Goal: Use online tool/utility: Utilize a website feature to perform a specific function

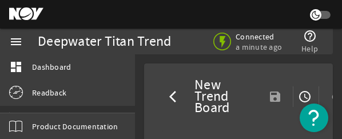
select select "ALL"
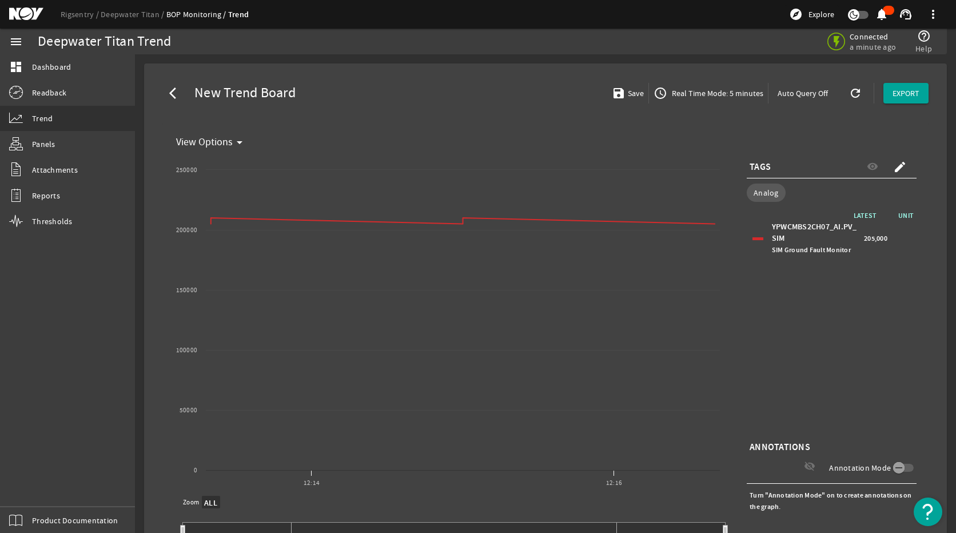
click at [705, 91] on span "Real Time Mode: 5 minutes" at bounding box center [717, 92] width 94 height 11
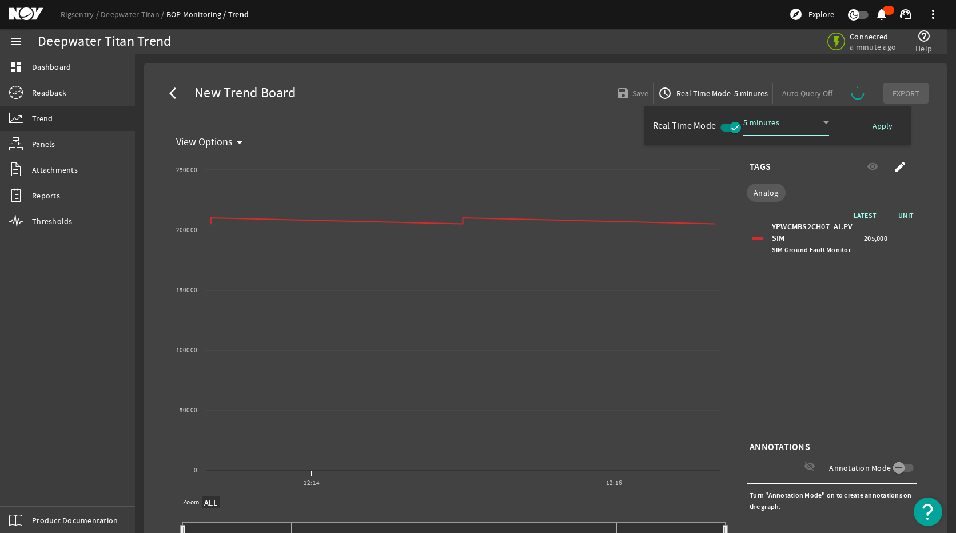
click at [738, 128] on icon "button" at bounding box center [735, 127] width 10 height 10
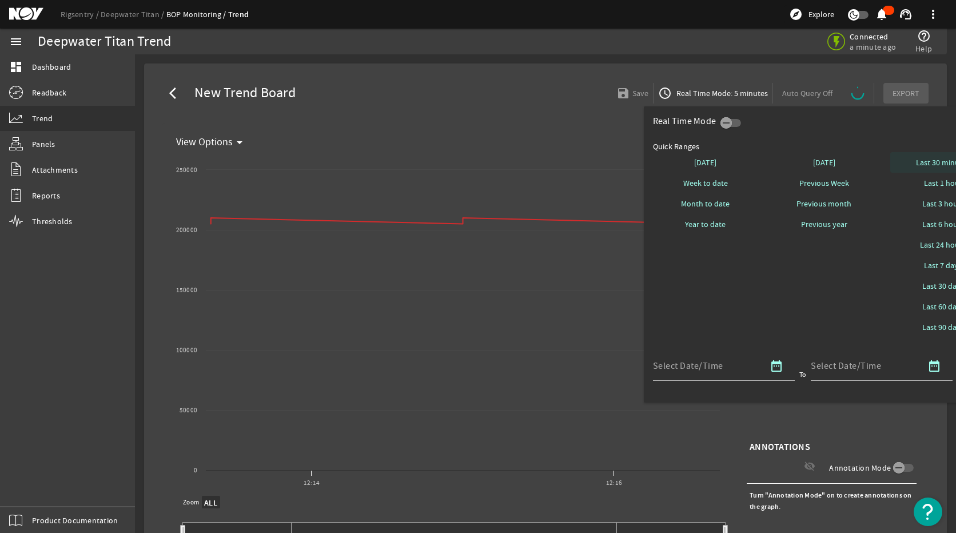
click at [873, 164] on span "Last 30 minutes" at bounding box center [943, 162] width 54 height 11
select select "10M"
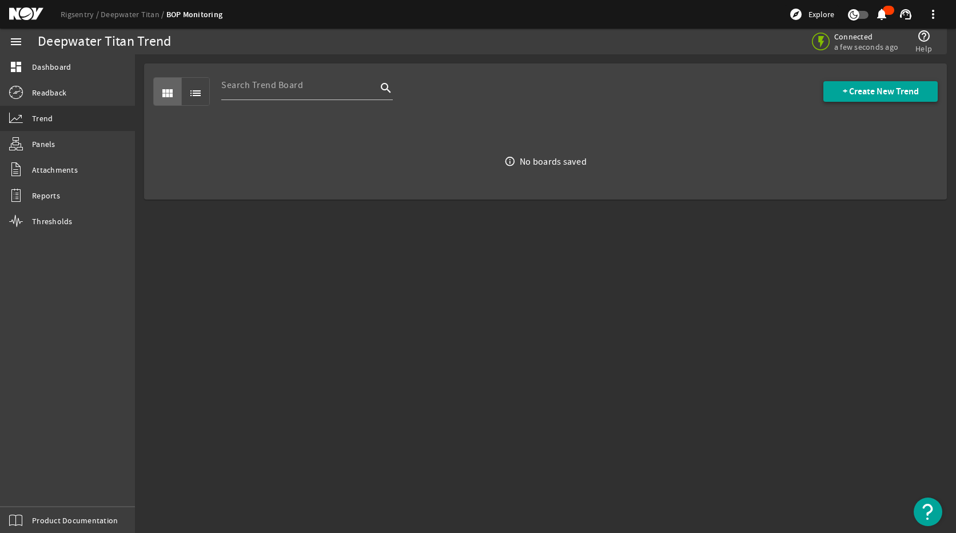
click at [843, 100] on span at bounding box center [880, 91] width 114 height 27
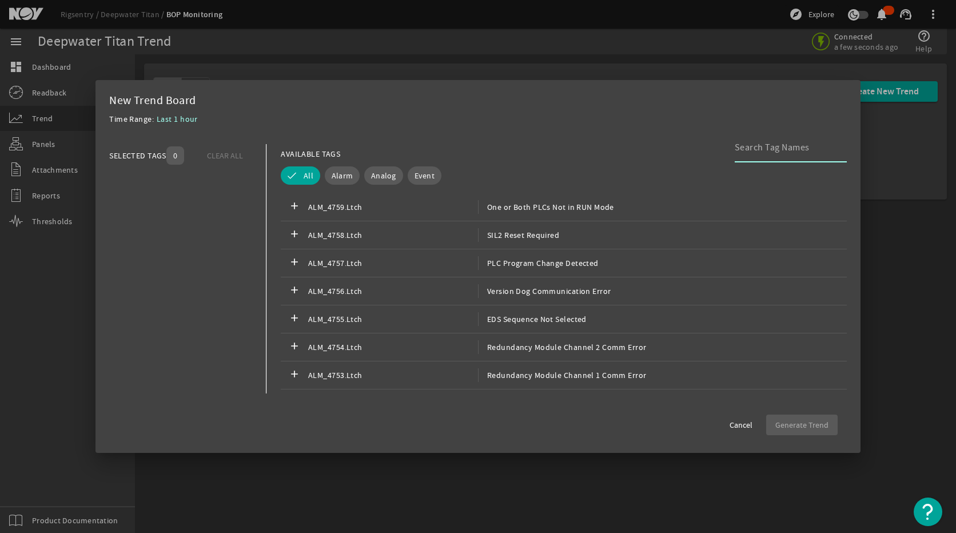
click at [762, 142] on input at bounding box center [786, 148] width 103 height 14
click at [371, 181] on button "Analog" at bounding box center [383, 175] width 39 height 18
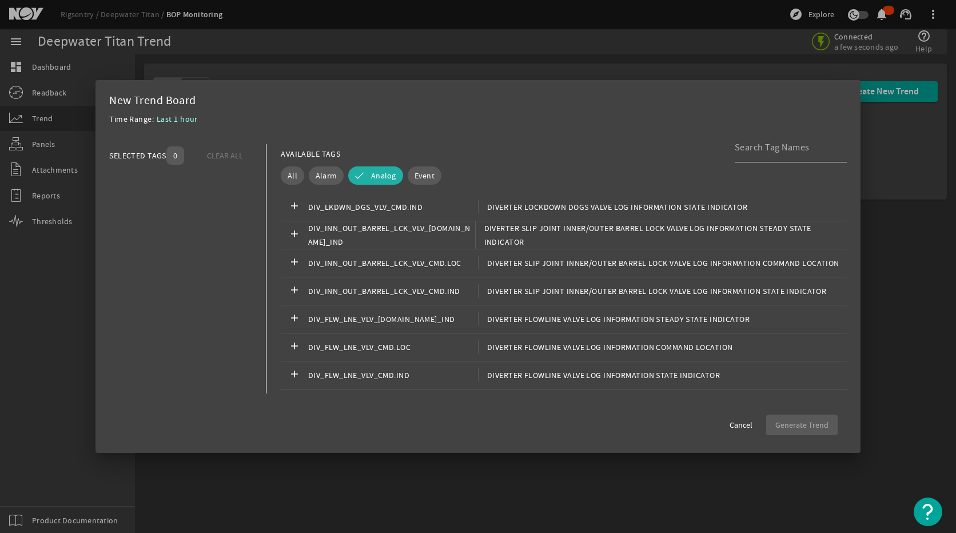
click at [783, 154] on input at bounding box center [786, 148] width 103 height 14
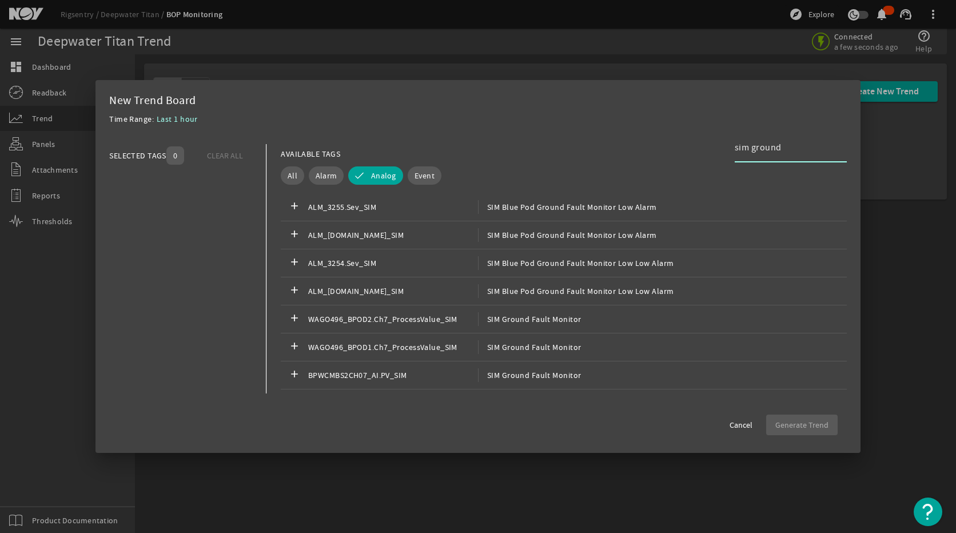
type input "sim ground"
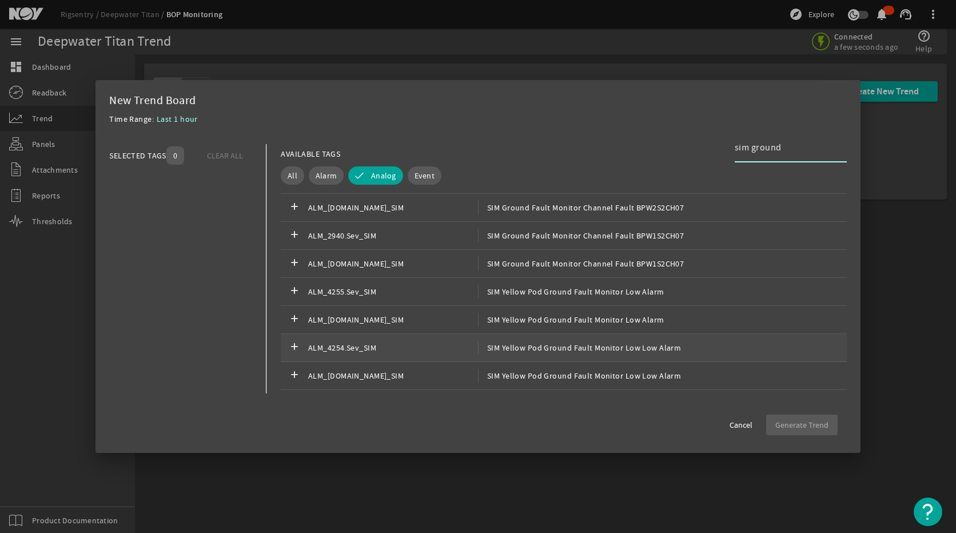
scroll to position [286, 0]
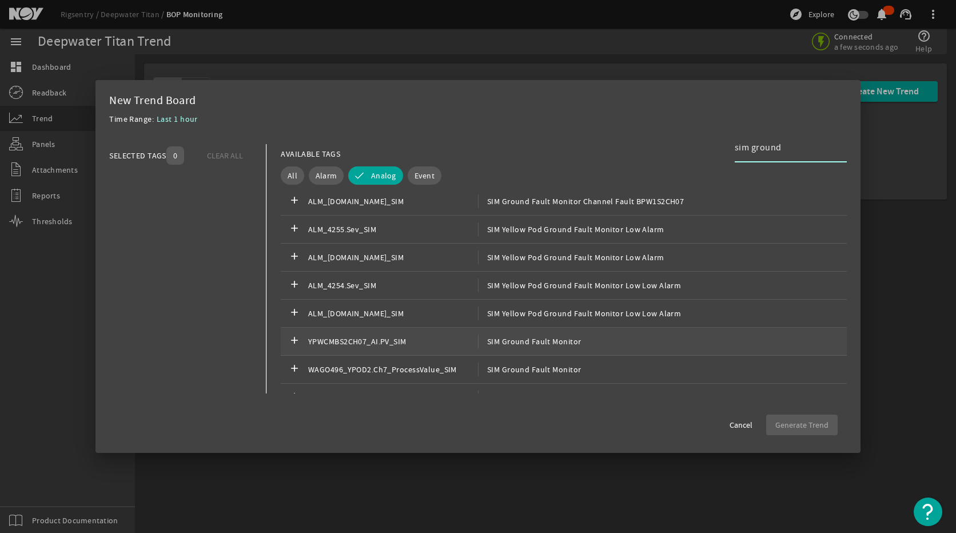
click at [532, 339] on span "SIM Ground Fault Monitor" at bounding box center [530, 342] width 104 height 14
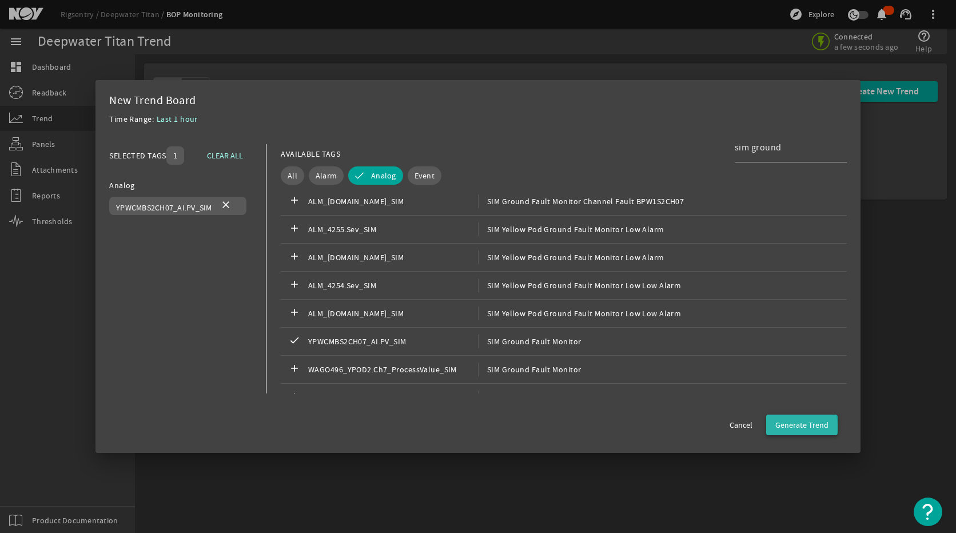
click at [800, 426] on span "Generate Trend" at bounding box center [801, 424] width 53 height 11
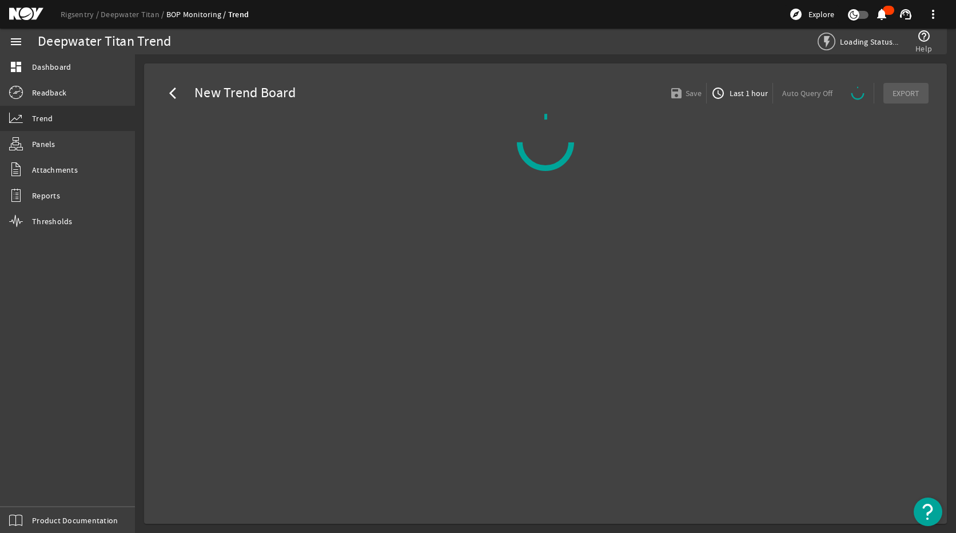
select select "ALL"
